Goal: Obtain resource: Download file/media

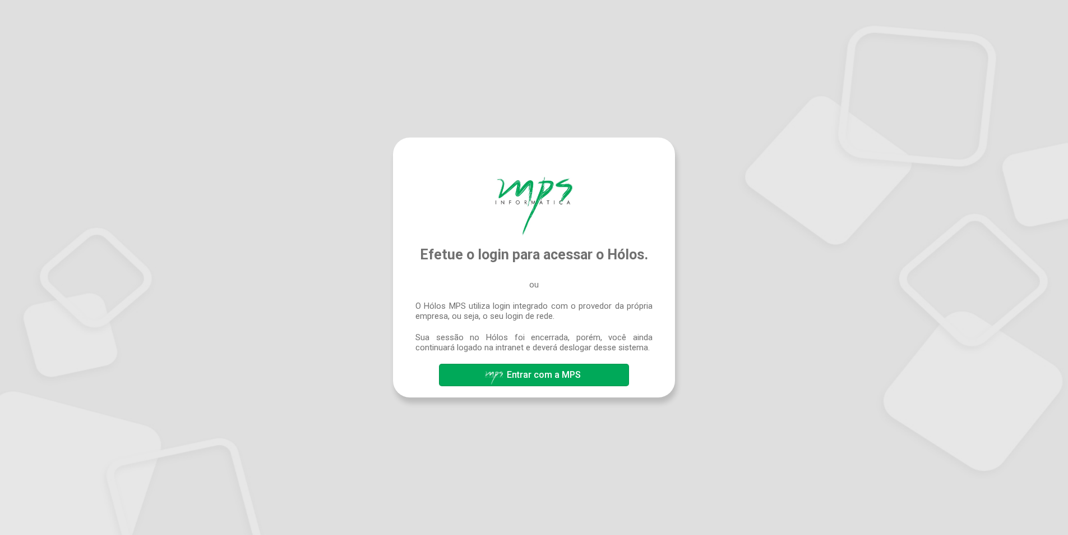
click at [540, 376] on span "Entrar com a MPS" at bounding box center [544, 374] width 74 height 11
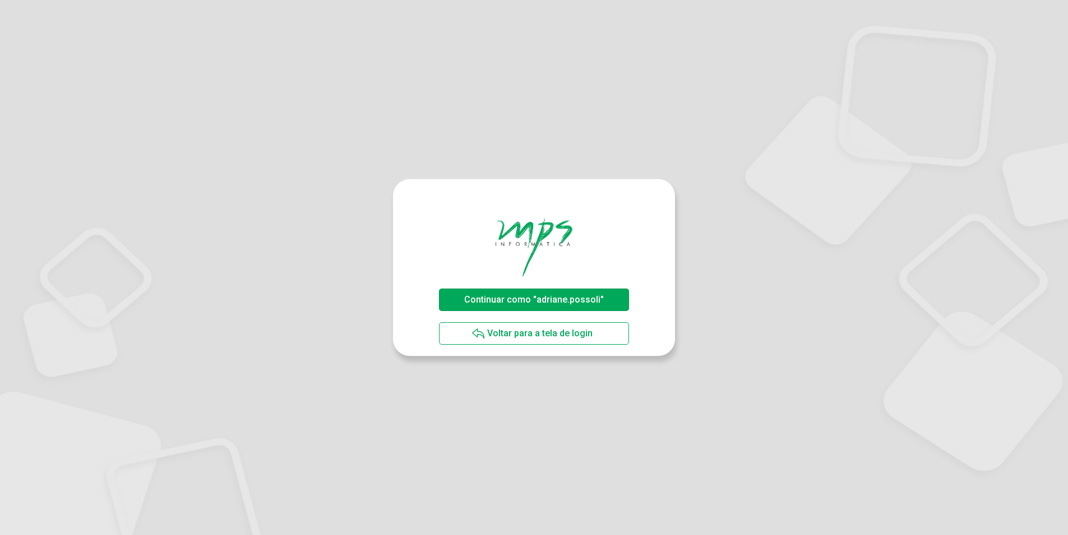
click at [520, 296] on span "Continuar como "adriane.possoli"" at bounding box center [534, 299] width 140 height 11
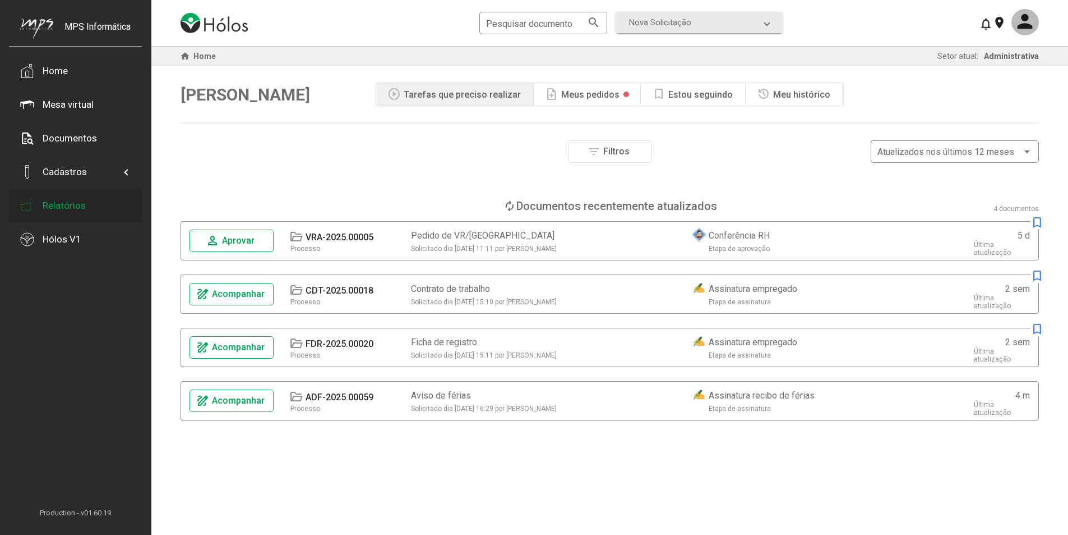
click at [70, 209] on div "Relatórios" at bounding box center [64, 205] width 43 height 11
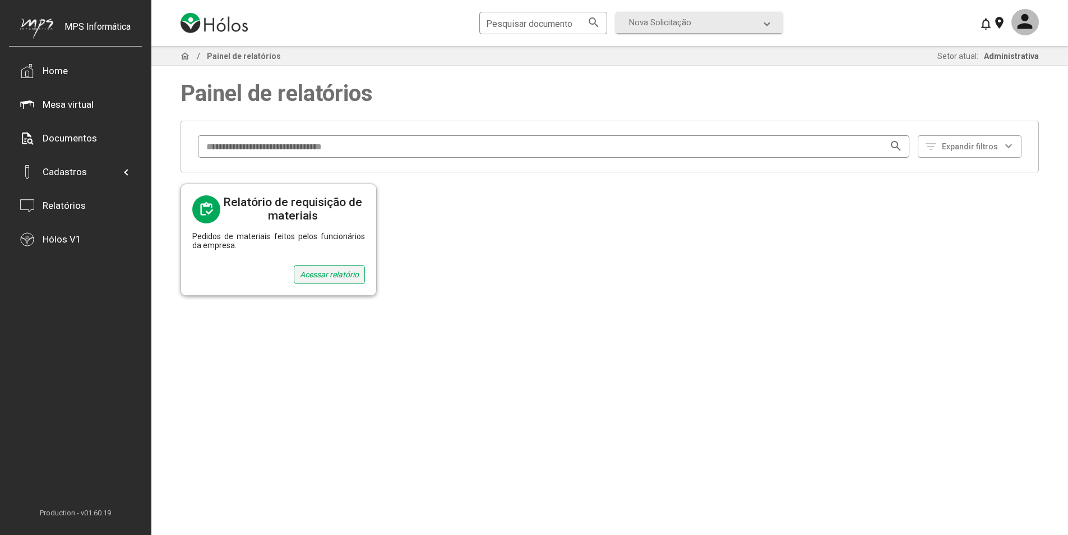
click at [339, 275] on div "Acessar relatório" at bounding box center [329, 274] width 71 height 19
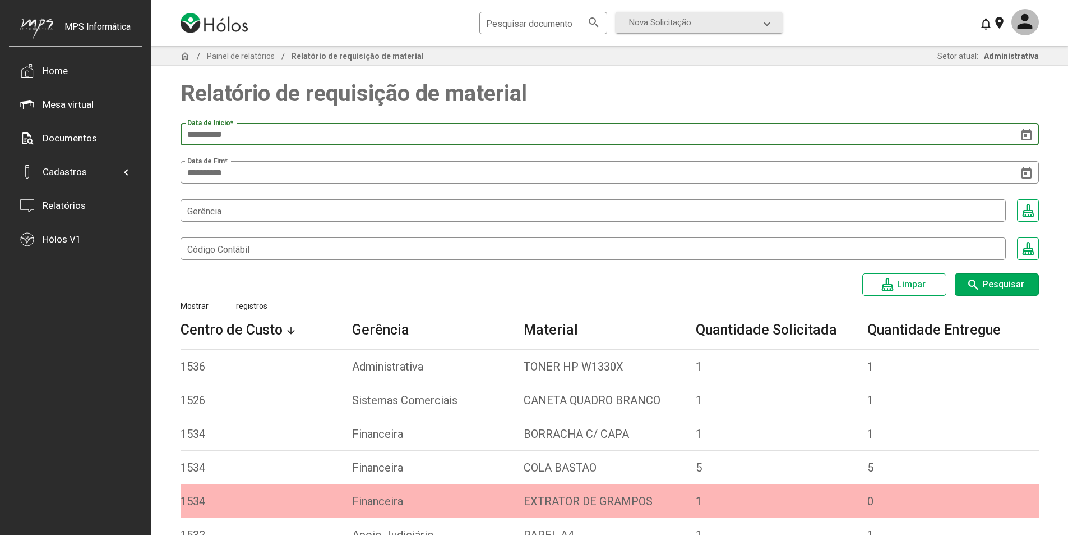
click at [343, 132] on input "**********" at bounding box center [609, 135] width 845 height 10
click at [1029, 131] on icon "Open calendar" at bounding box center [1027, 134] width 10 height 11
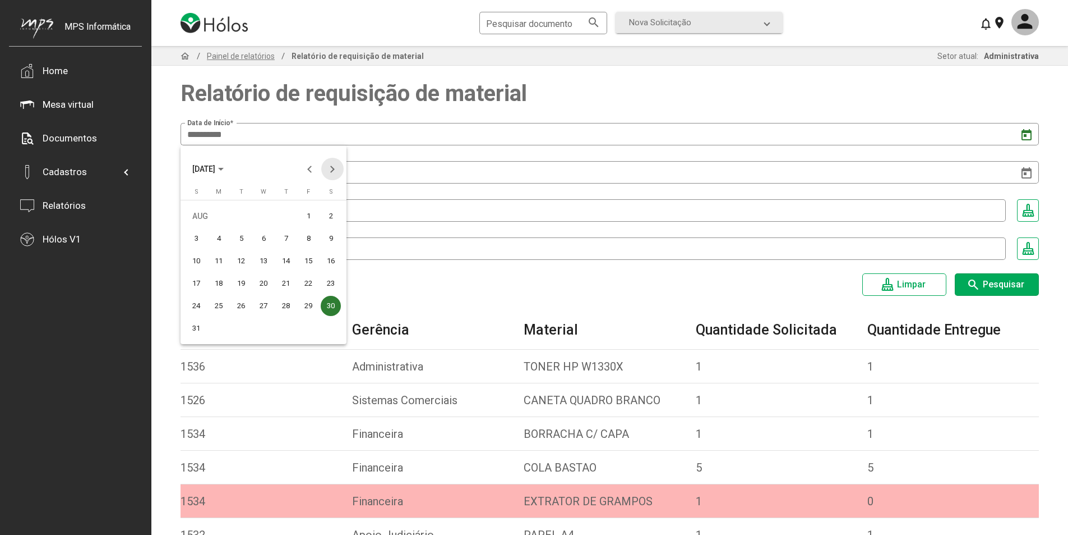
click at [334, 169] on button "Next month" at bounding box center [332, 169] width 22 height 22
click at [217, 235] on div "1" at bounding box center [219, 238] width 20 height 20
type input "**********"
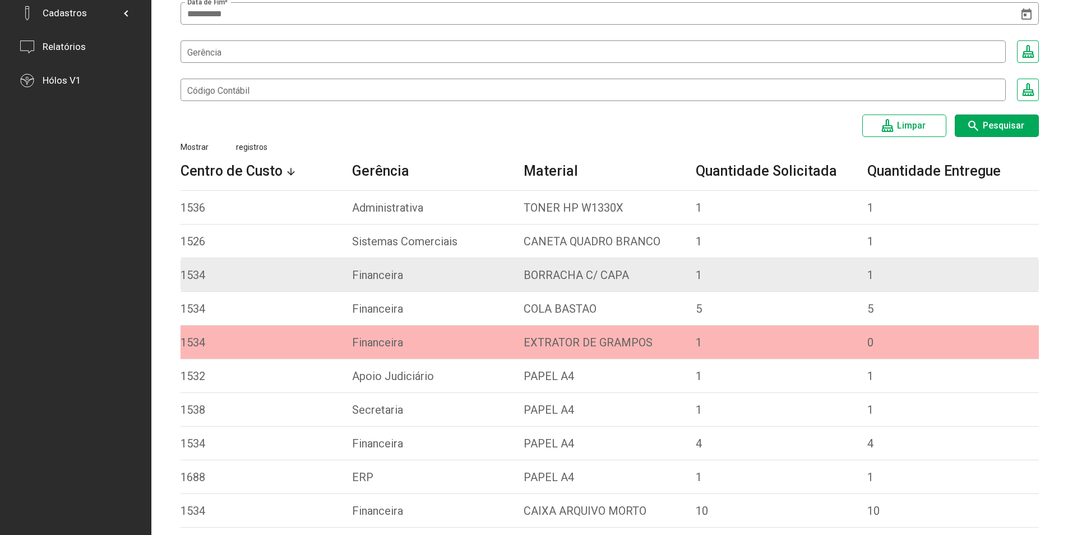
scroll to position [168, 0]
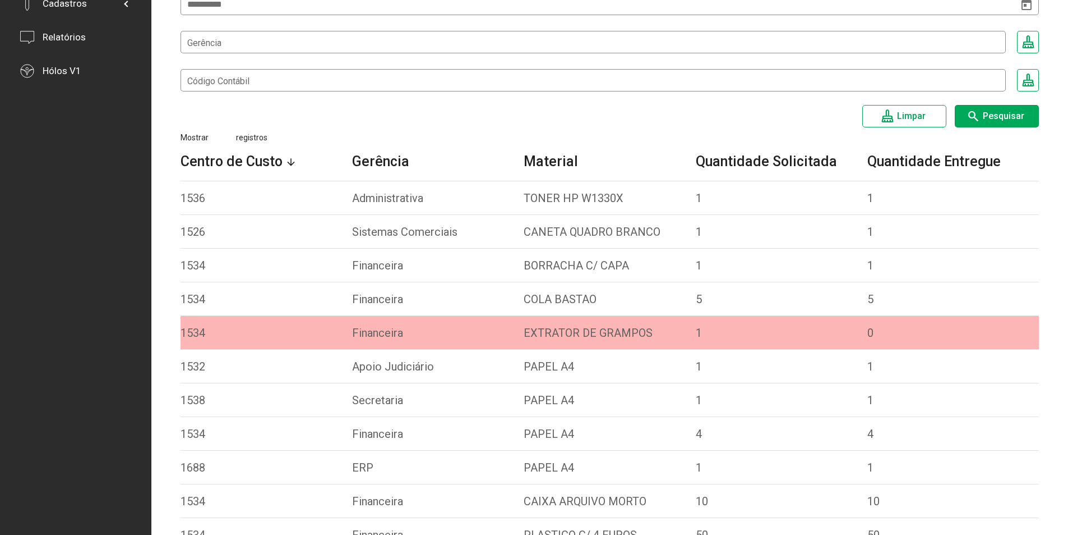
click at [996, 117] on span "Pesquisar" at bounding box center [1004, 115] width 42 height 11
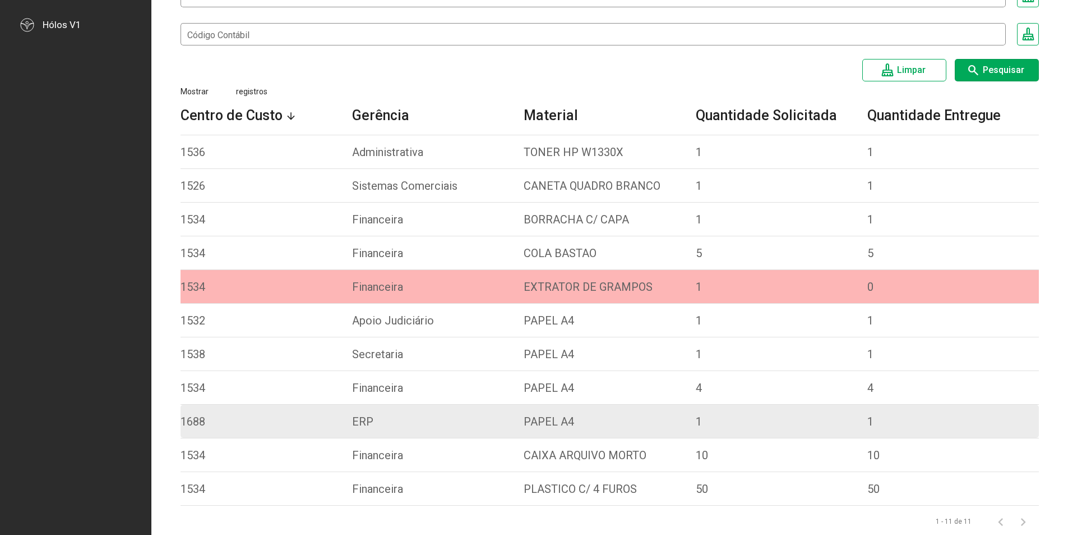
scroll to position [256, 0]
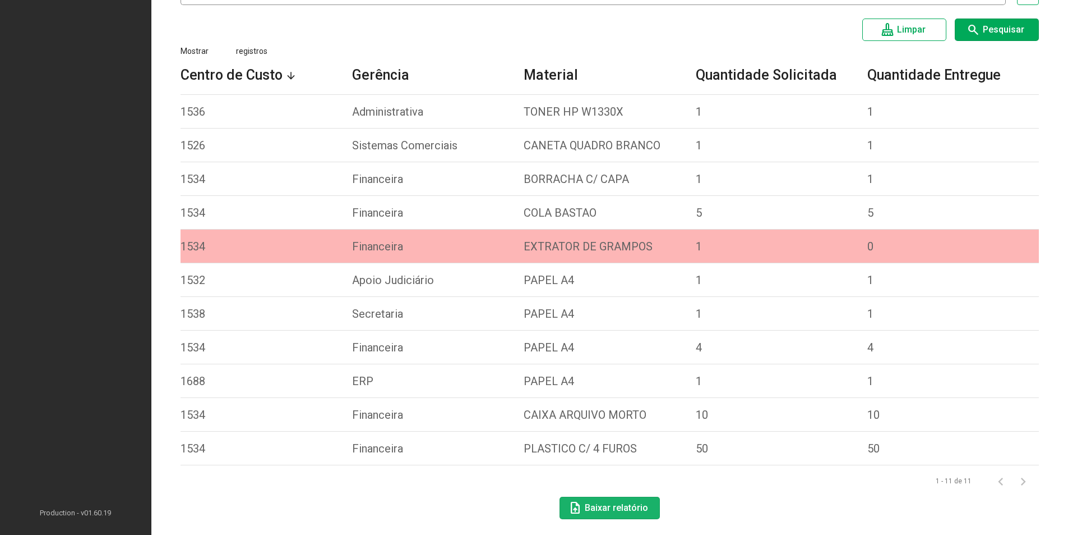
click at [632, 504] on span "Baixar relatório" at bounding box center [616, 507] width 63 height 11
